Goal: Check status

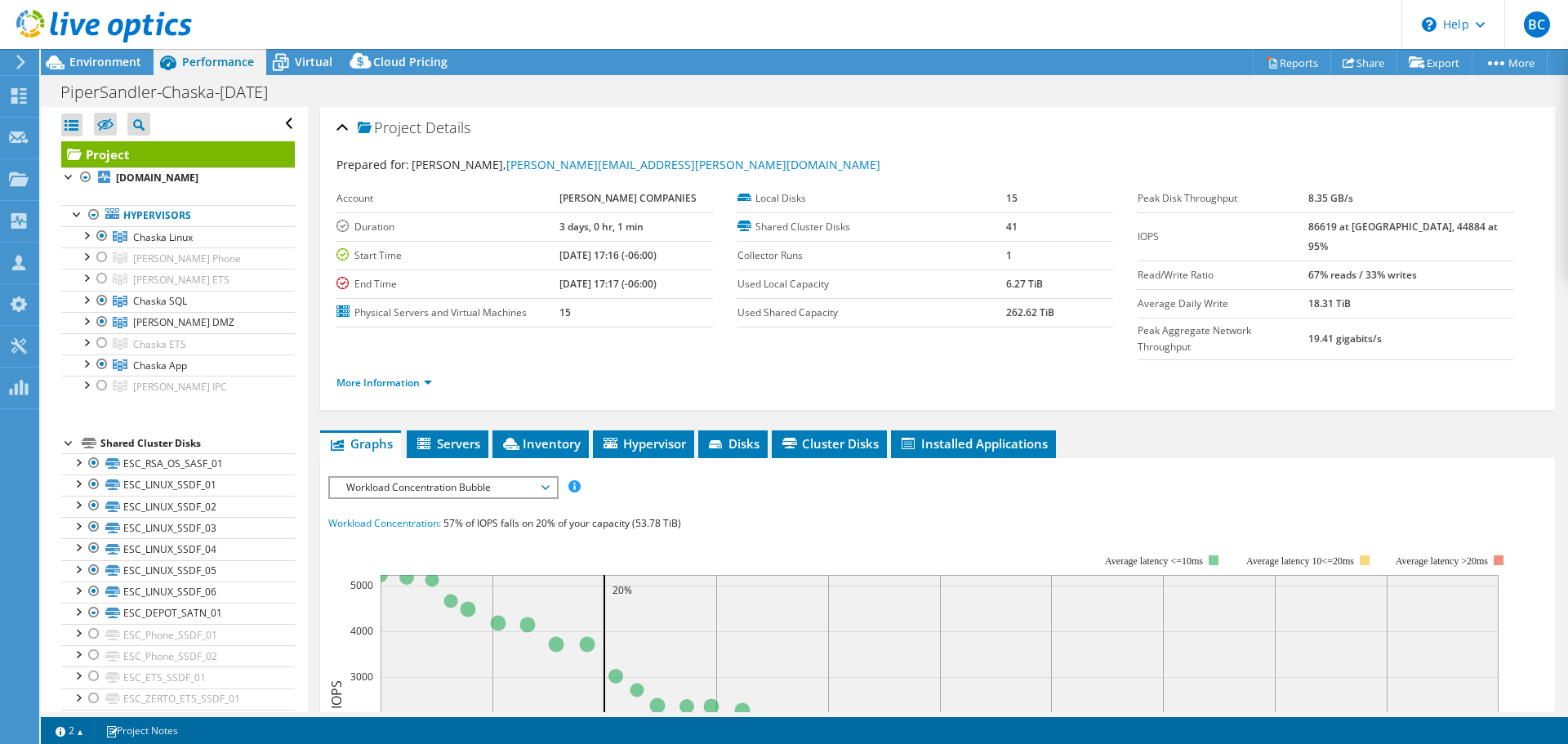
select select "USD"
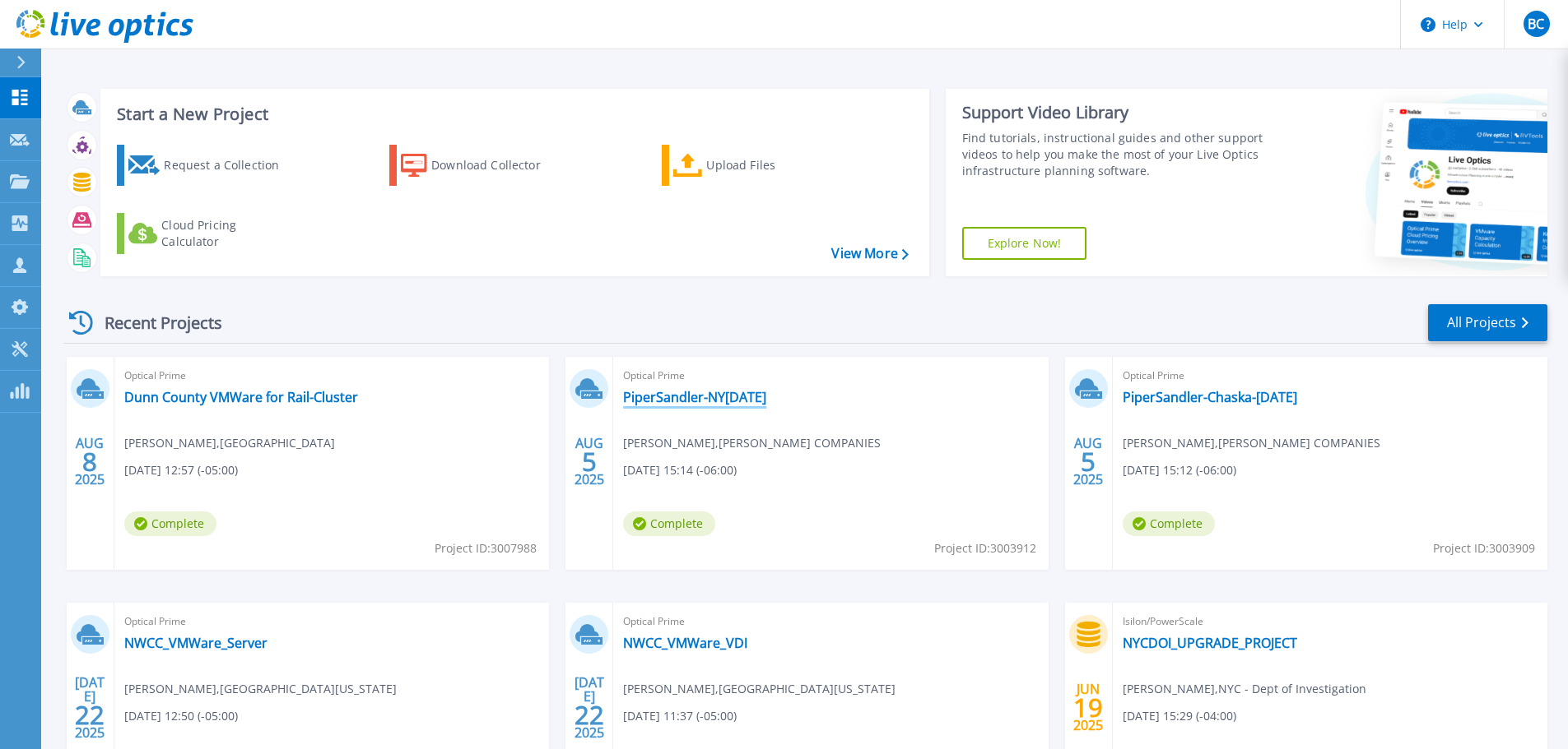
click at [717, 392] on link "PiperSandler-NY[DATE]" at bounding box center [695, 397] width 143 height 16
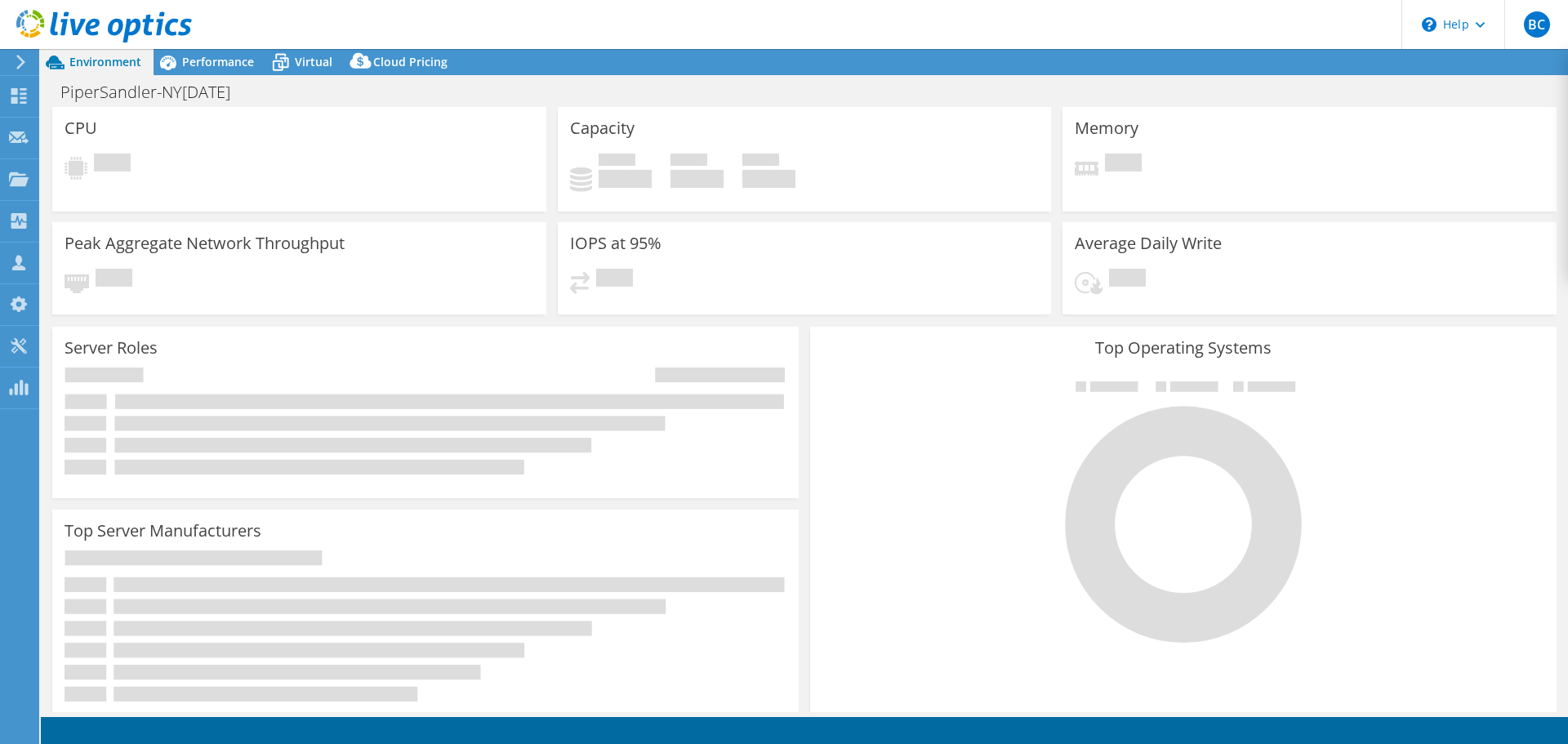
select select "USD"
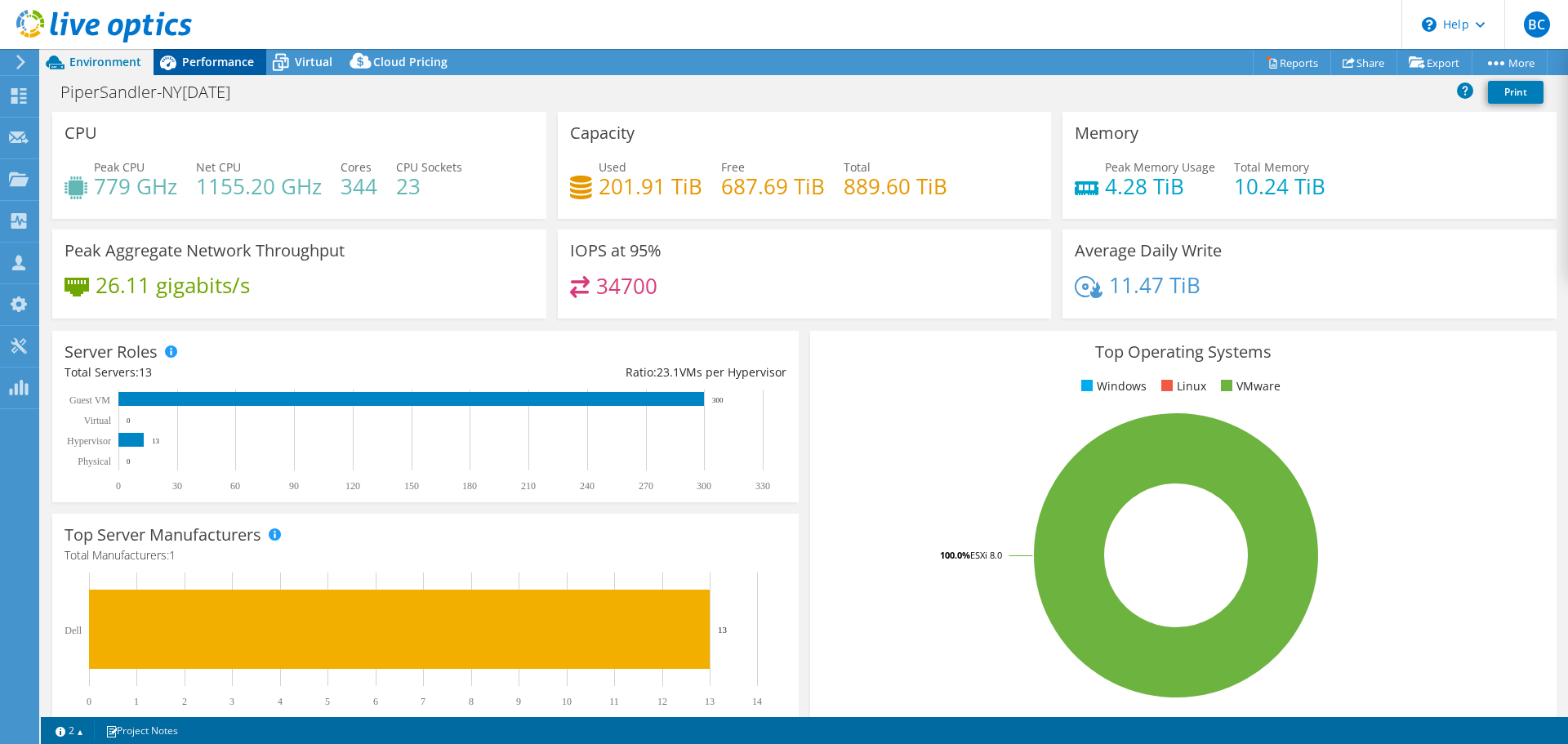
click at [199, 49] on div "Performance" at bounding box center [210, 61] width 113 height 26
